Goal: Find specific page/section: Find specific page/section

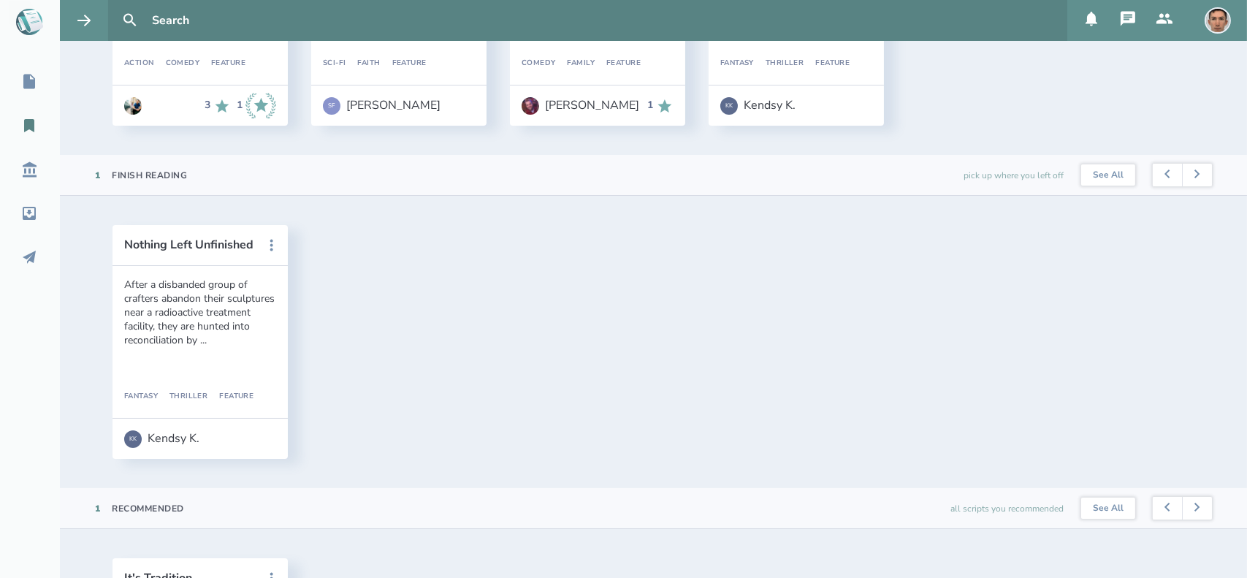
scroll to position [304, 0]
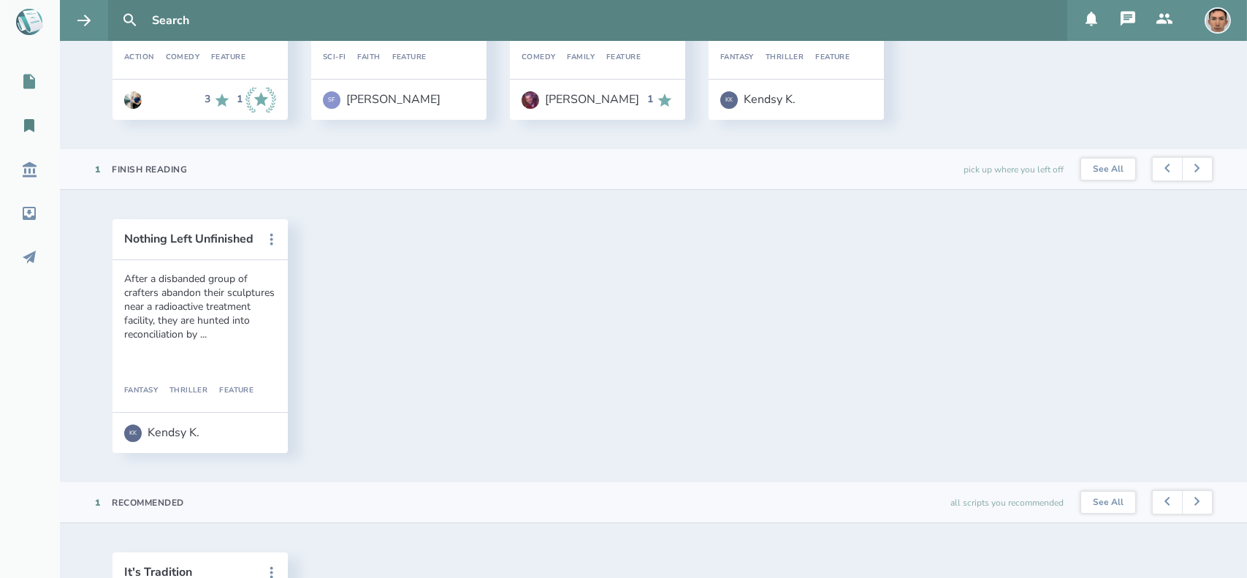
click at [39, 86] on div "My Scripts" at bounding box center [54, 82] width 108 height 18
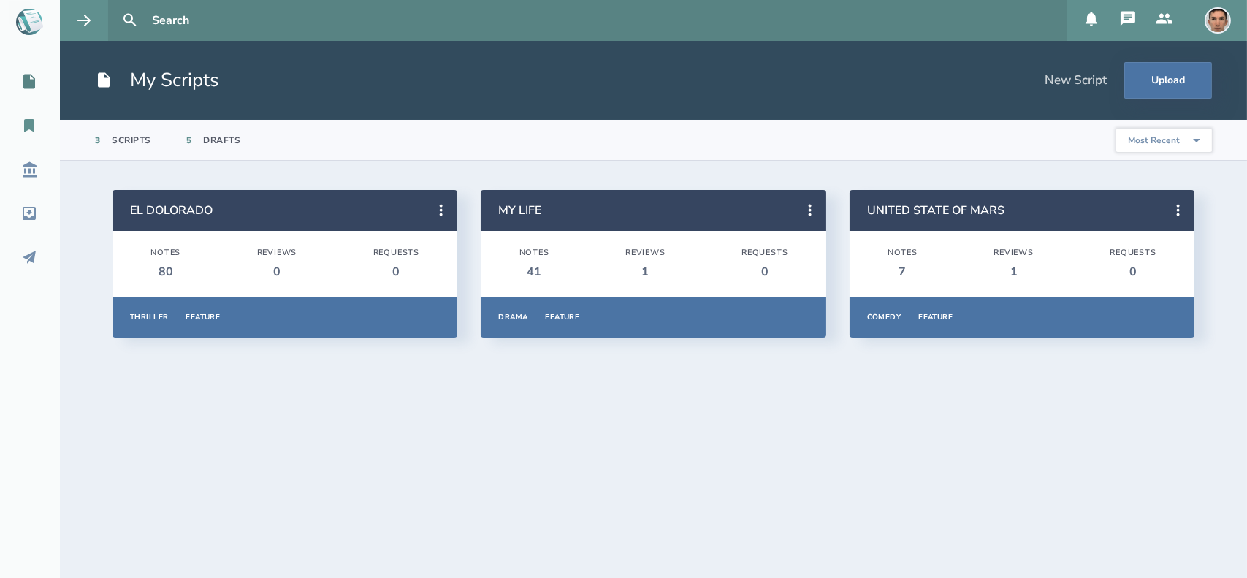
click at [33, 132] on icon at bounding box center [29, 126] width 18 height 18
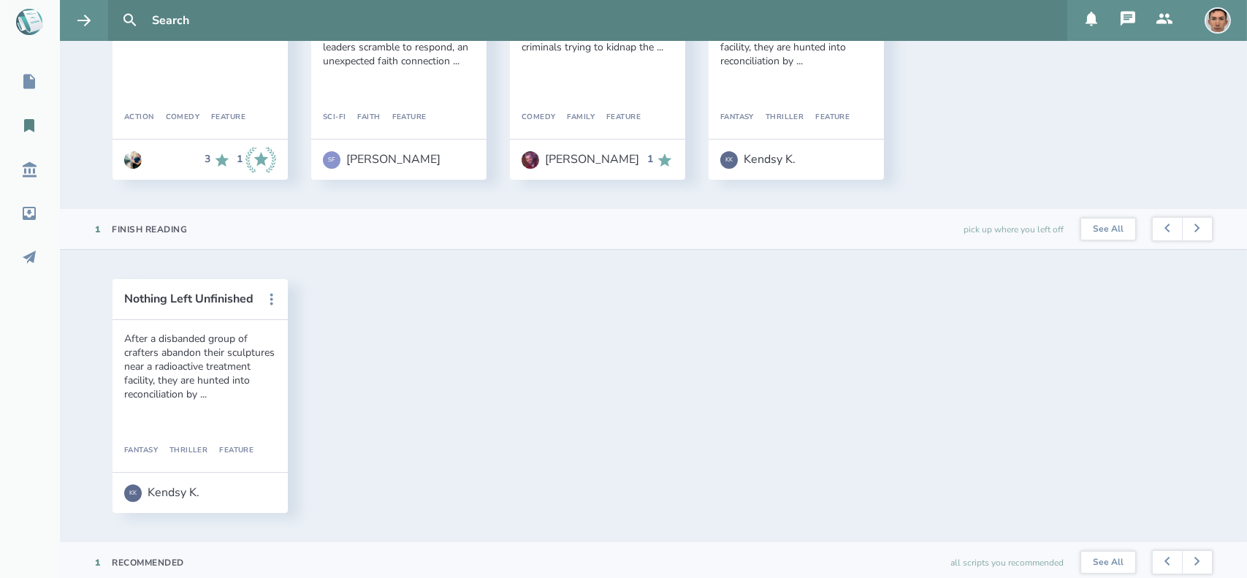
scroll to position [250, 0]
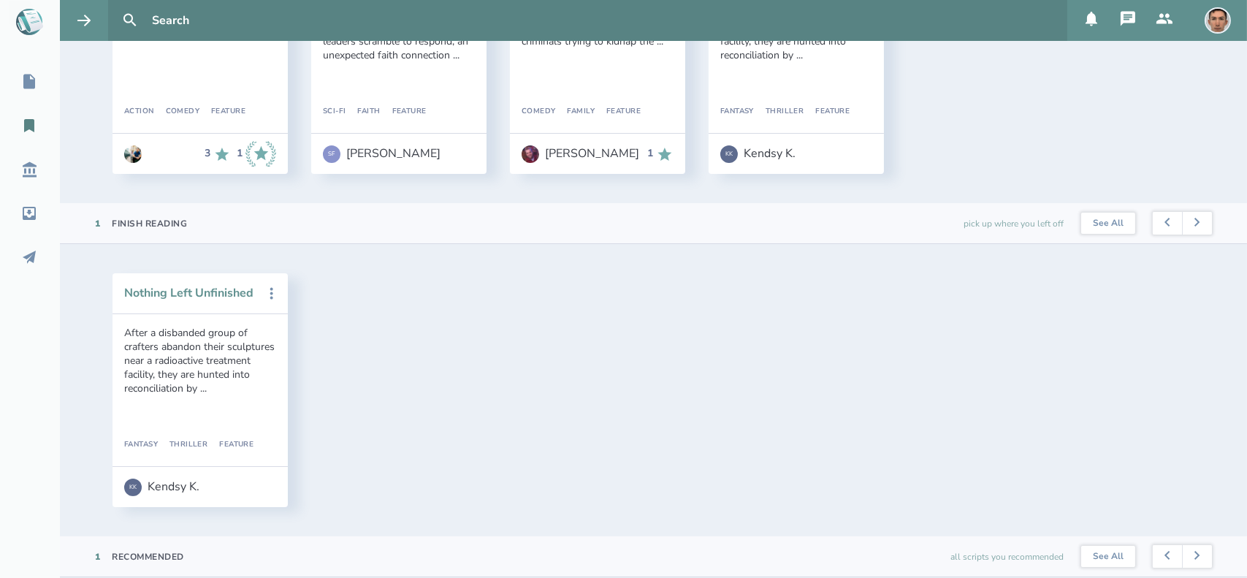
click at [186, 293] on button "Nothing Left Unfinished" at bounding box center [189, 292] width 131 height 13
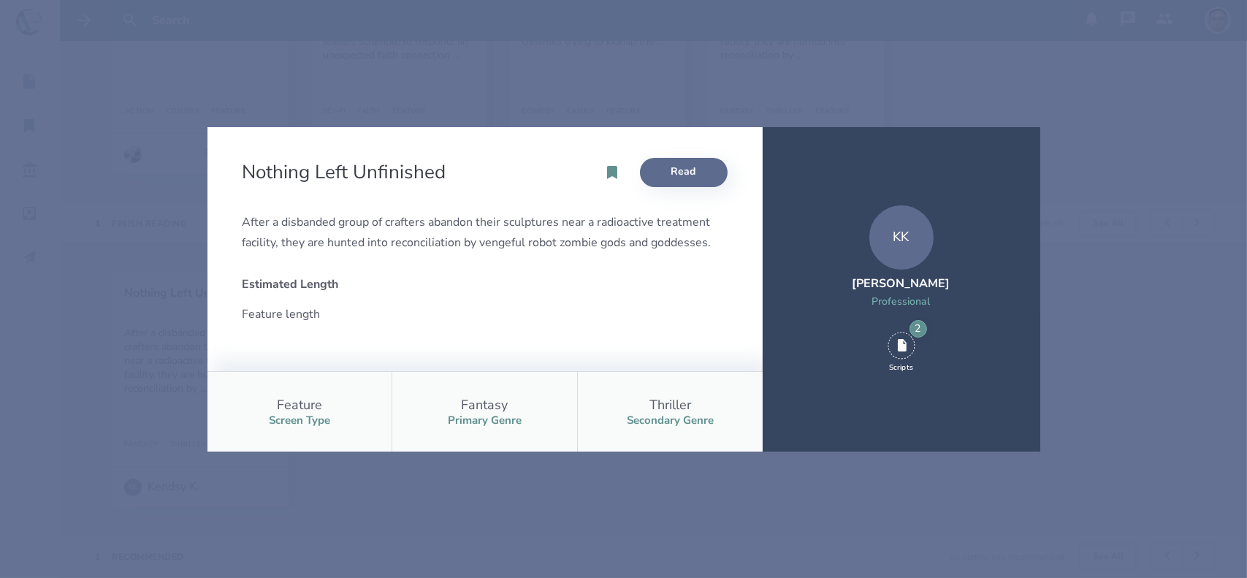
click at [680, 177] on link "Read" at bounding box center [684, 172] width 88 height 29
